Goal: Find specific page/section: Find specific page/section

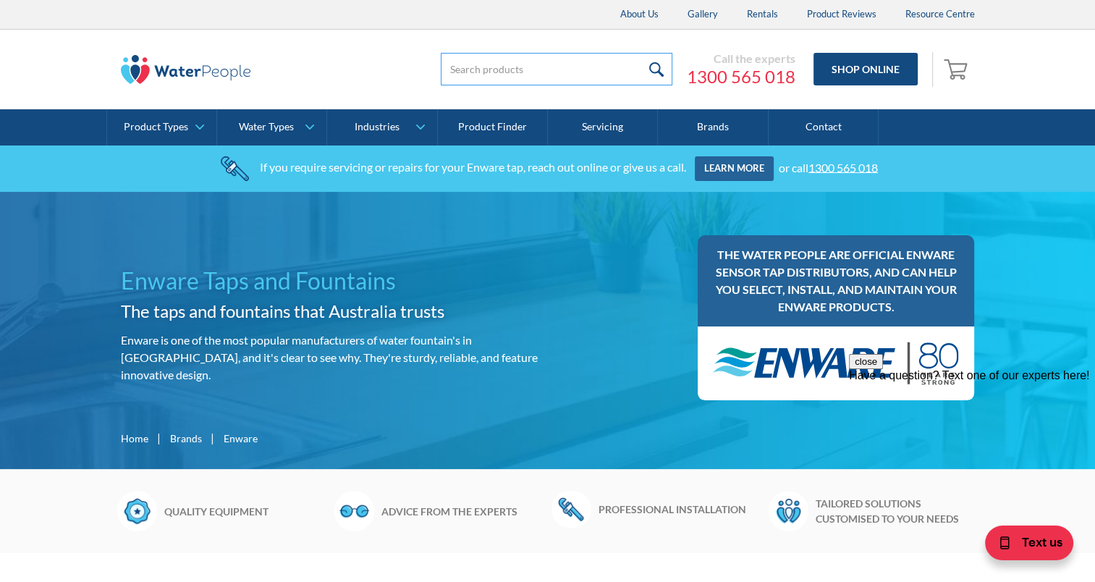
click at [490, 58] on input "search" at bounding box center [557, 69] width 232 height 33
type input "enm220"
click at [642, 53] on input "submit" at bounding box center [657, 69] width 31 height 33
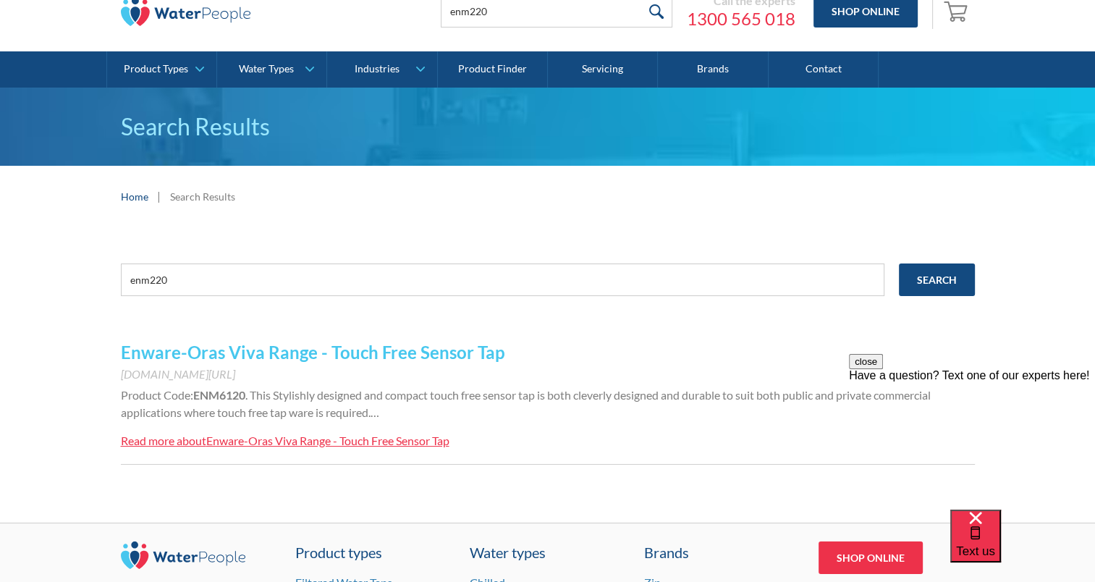
click at [342, 353] on link "Enware-Oras Viva Range - Touch Free Sensor Tap" at bounding box center [313, 352] width 384 height 21
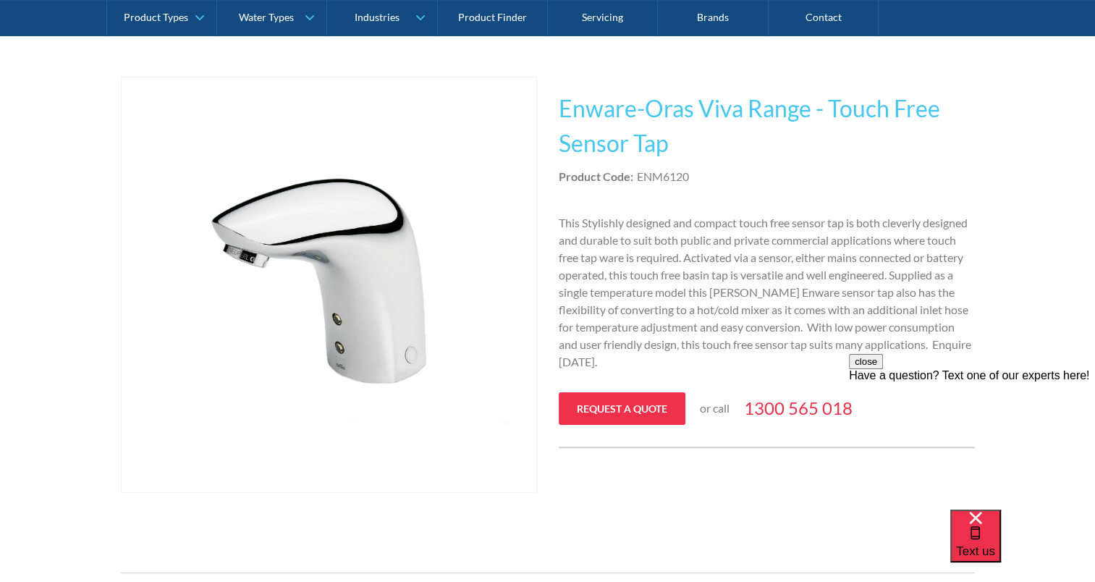
scroll to position [252, 0]
